Goal: Navigation & Orientation: Understand site structure

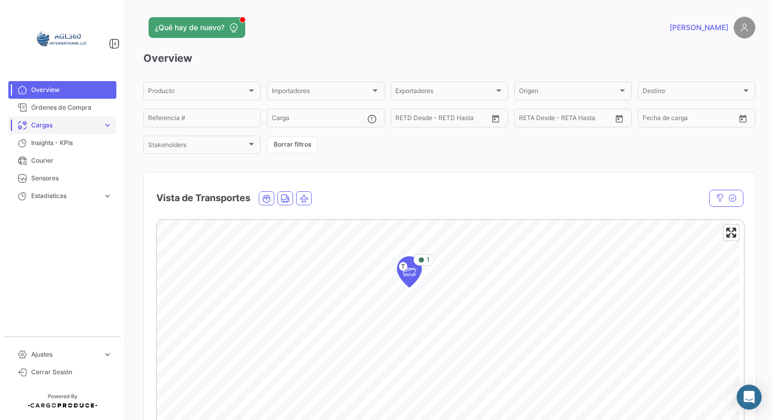
click at [88, 125] on span "Cargas" at bounding box center [65, 125] width 68 height 9
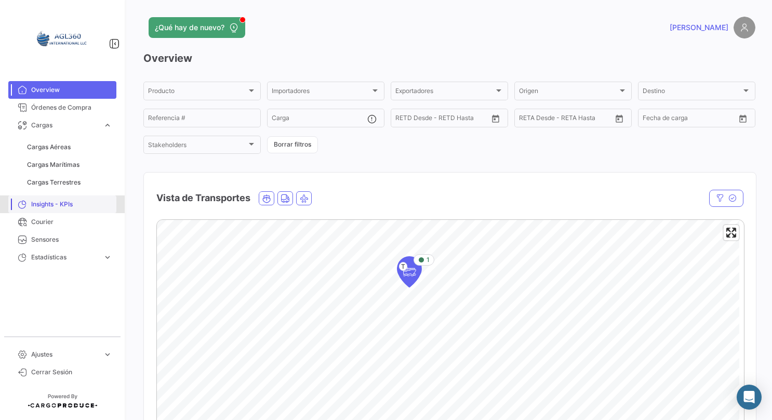
click at [71, 202] on span "Insights - KPIs" at bounding box center [71, 204] width 81 height 9
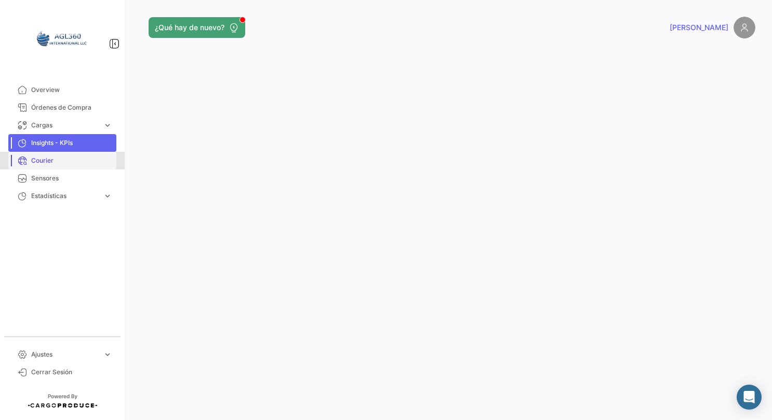
click at [64, 158] on span "Courier" at bounding box center [71, 160] width 81 height 9
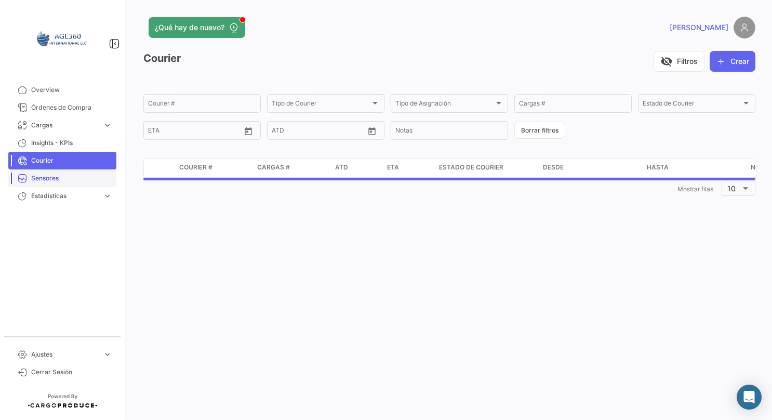
click at [63, 176] on span "Sensores" at bounding box center [71, 178] width 81 height 9
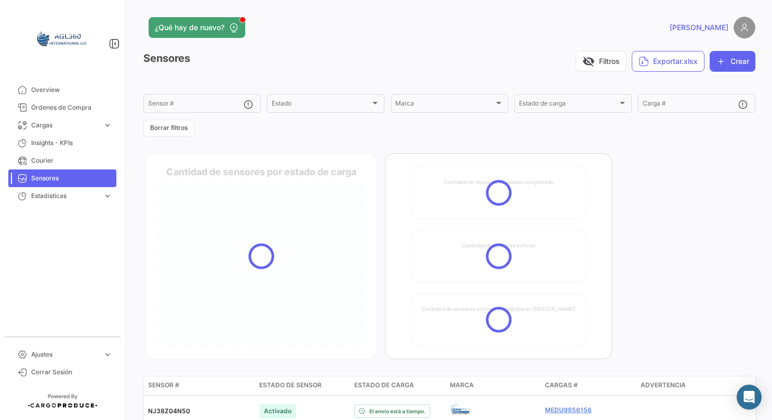
scroll to position [53, 0]
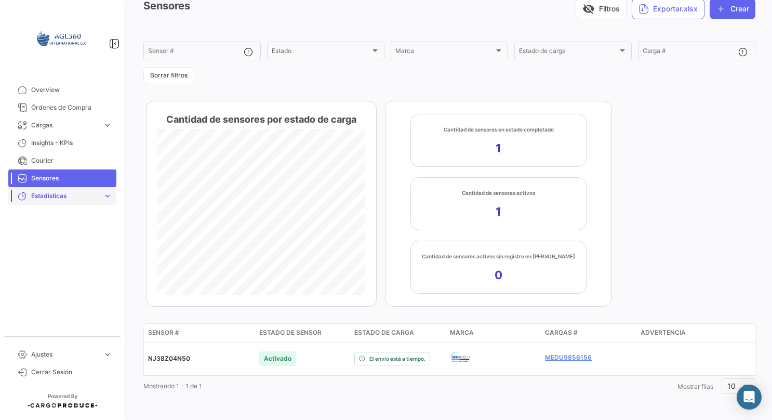
click at [52, 200] on span "Estadísticas" at bounding box center [65, 195] width 68 height 9
click at [57, 109] on span "Órdenes de Compra" at bounding box center [71, 107] width 81 height 9
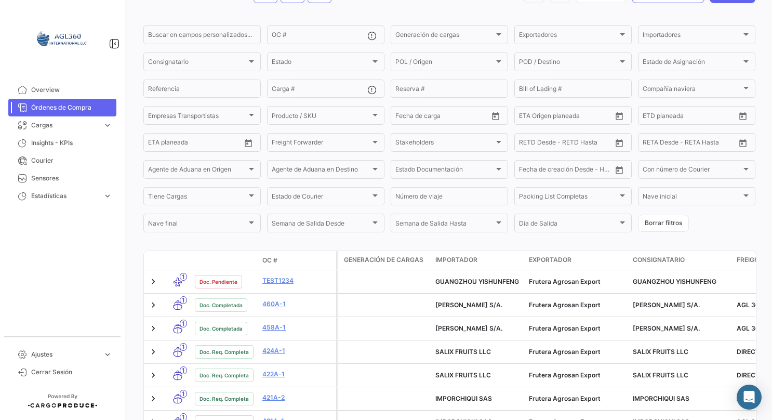
scroll to position [156, 0]
